Goal: Task Accomplishment & Management: Complete application form

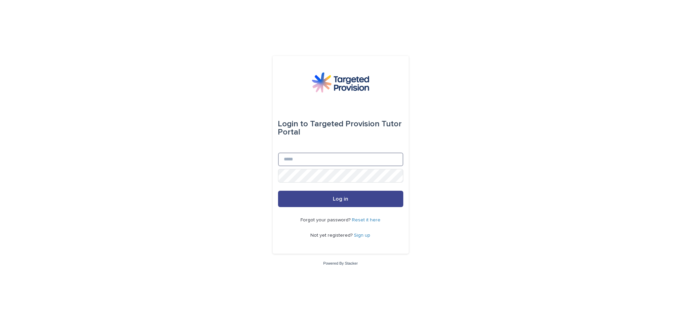
type input "**********"
click at [319, 199] on button "Log in" at bounding box center [340, 199] width 125 height 16
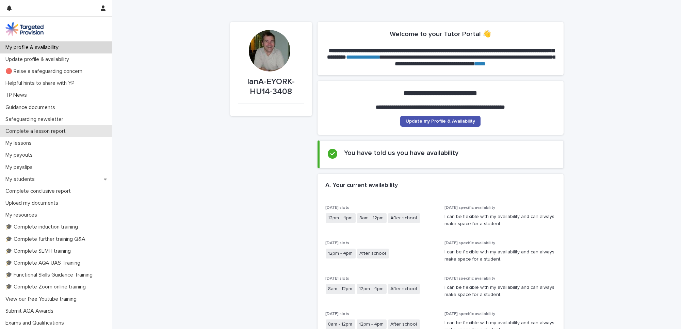
click at [53, 129] on p "Complete a lesson report" at bounding box center [37, 131] width 68 height 6
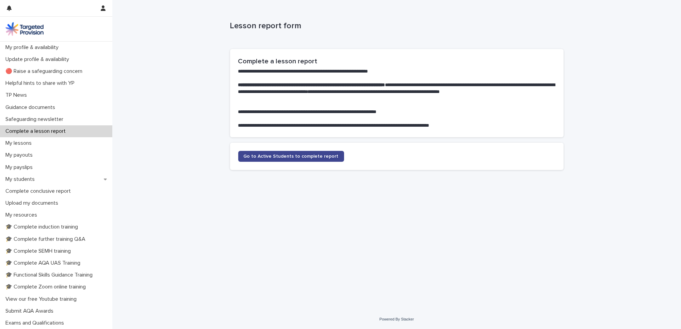
click at [265, 155] on span "Go to Active Students to complete report" at bounding box center [291, 156] width 95 height 5
